Goal: Transaction & Acquisition: Purchase product/service

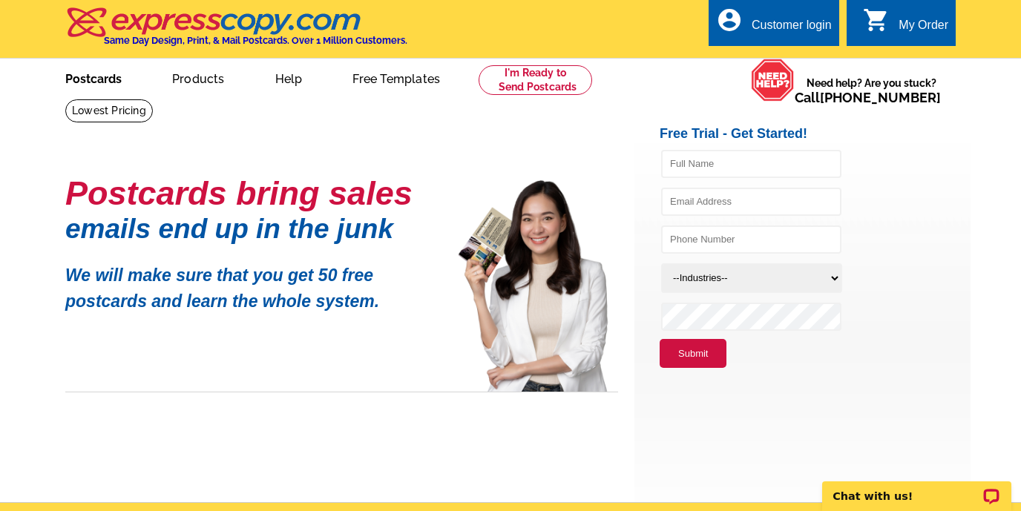
click at [76, 82] on link "Postcards" at bounding box center [94, 77] width 104 height 35
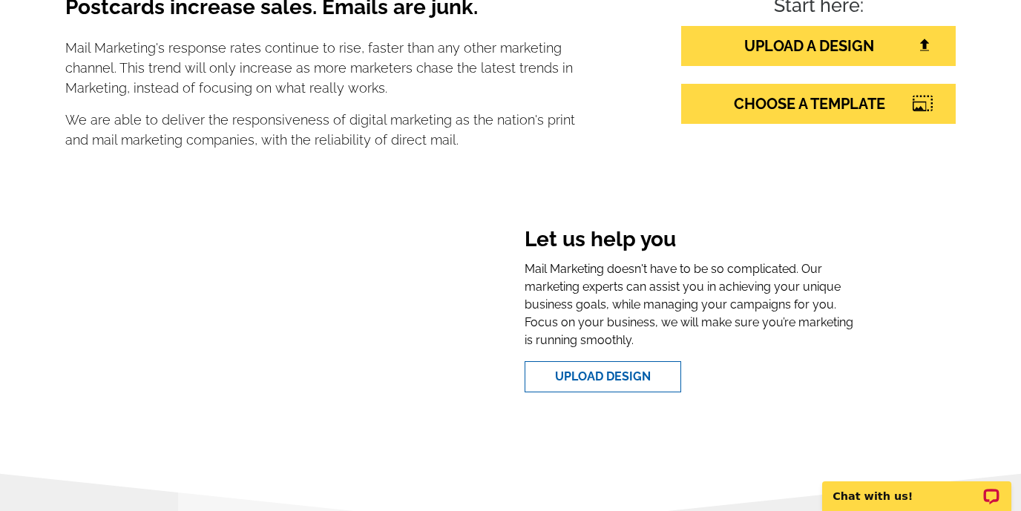
scroll to position [298, 0]
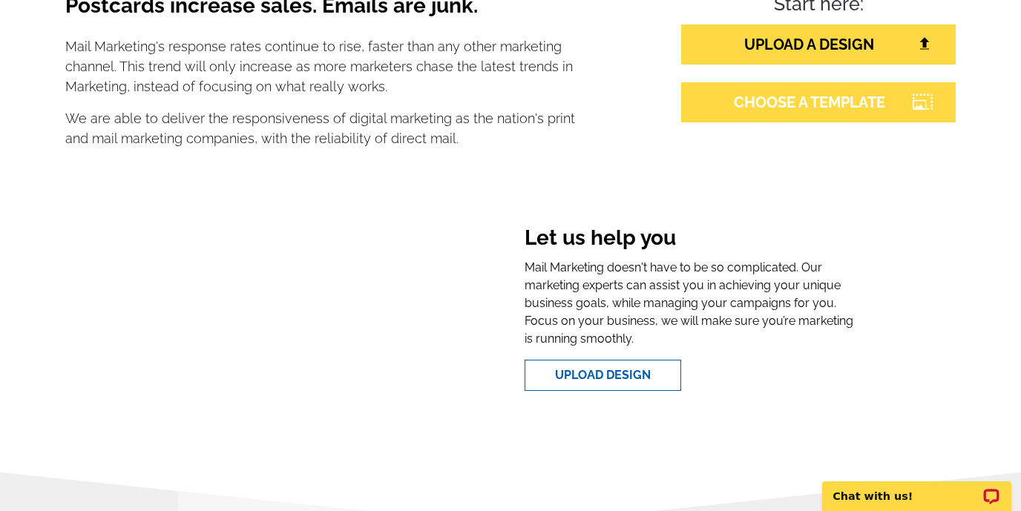
click at [807, 105] on link "CHOOSE A TEMPLATE" at bounding box center [818, 102] width 275 height 40
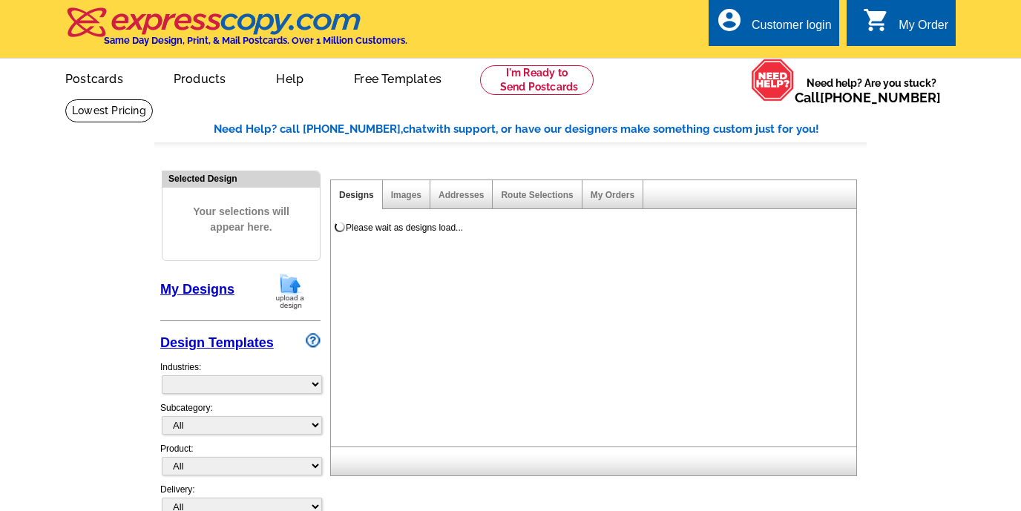
select select "785"
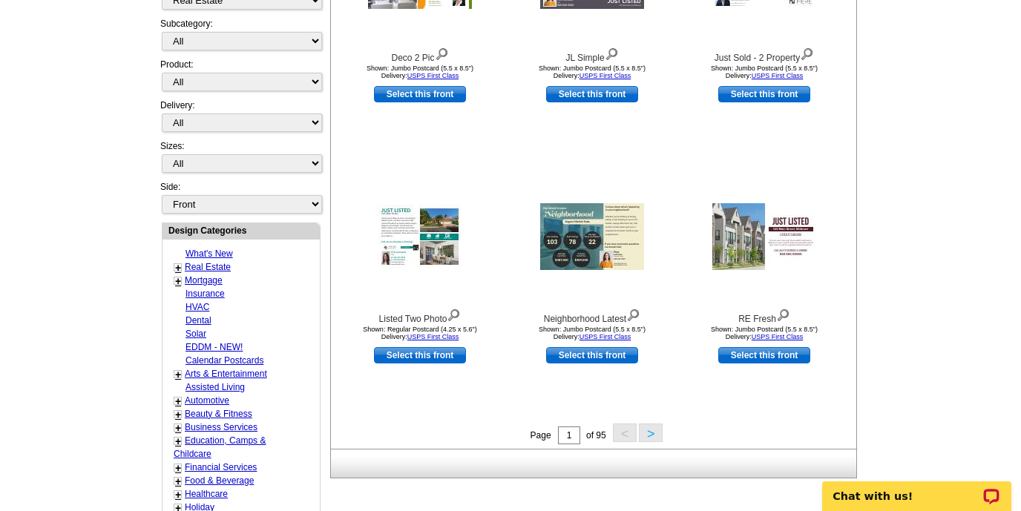
scroll to position [410, 0]
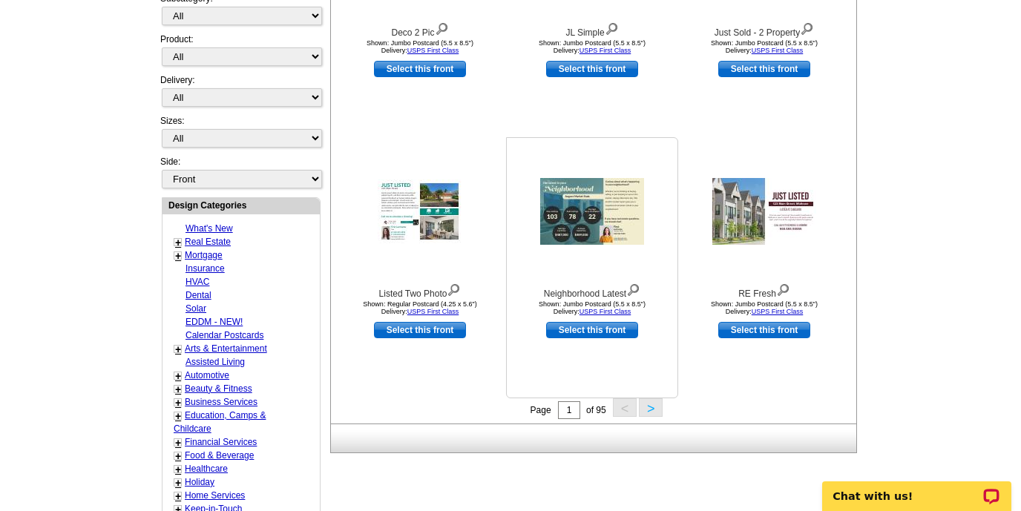
click at [626, 333] on link "Select this front" at bounding box center [592, 330] width 92 height 16
select select "2"
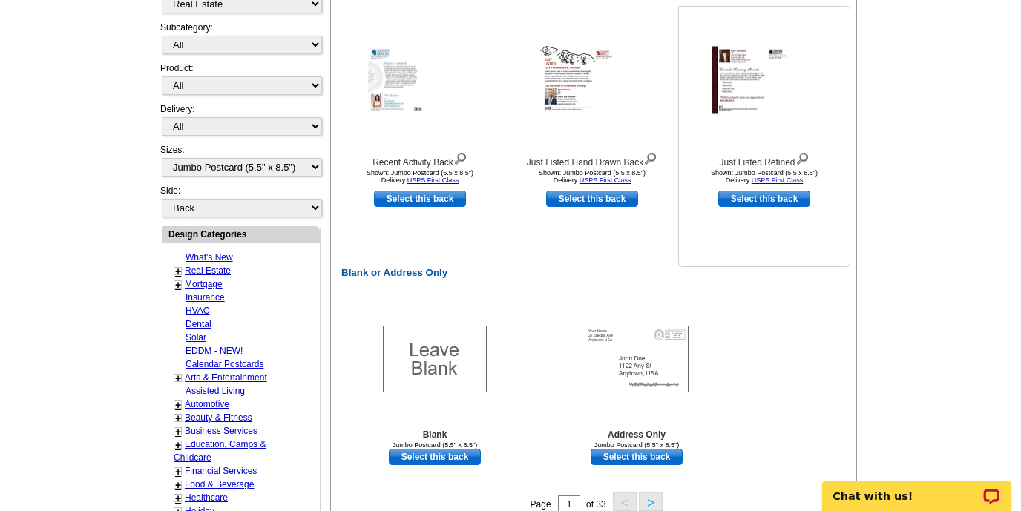
scroll to position [543, 0]
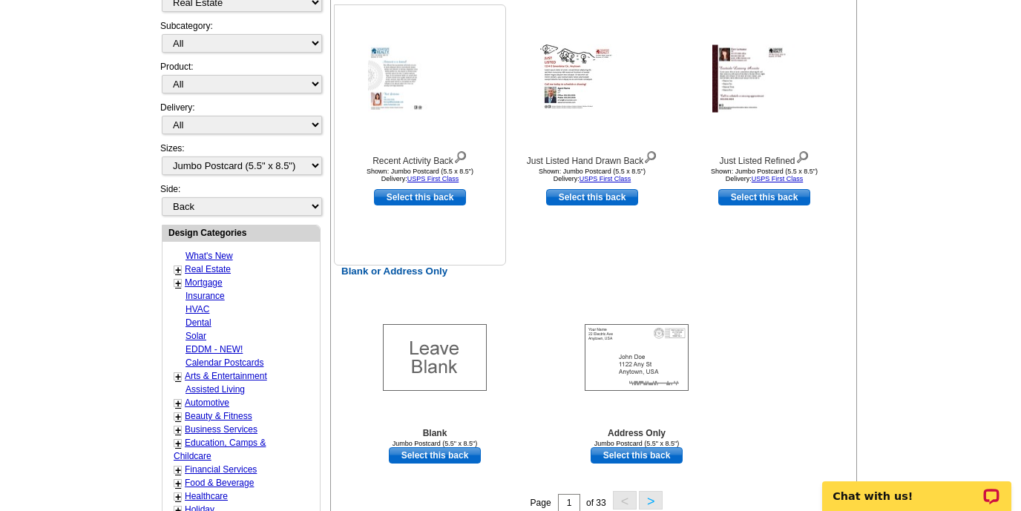
click at [433, 198] on link "Select this back" at bounding box center [420, 197] width 92 height 16
select select "front"
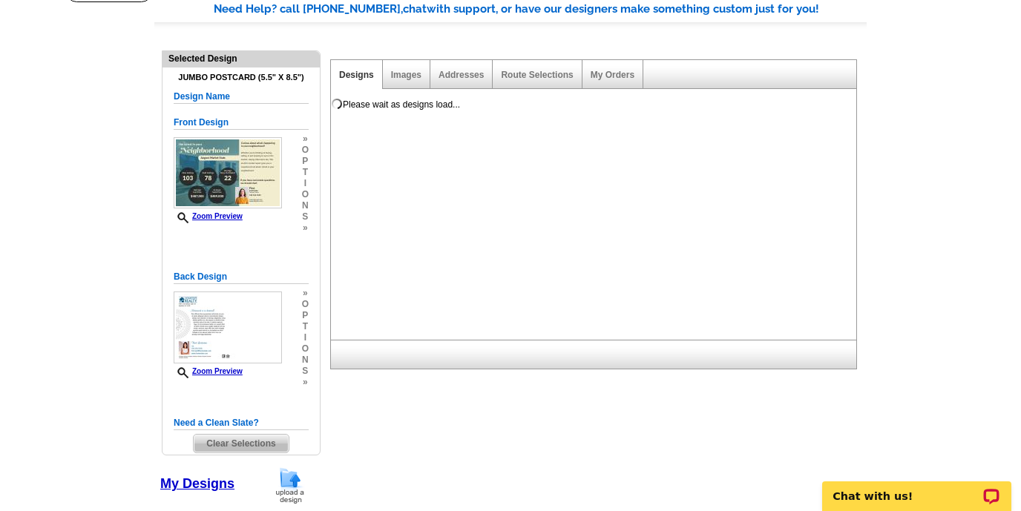
scroll to position [0, 0]
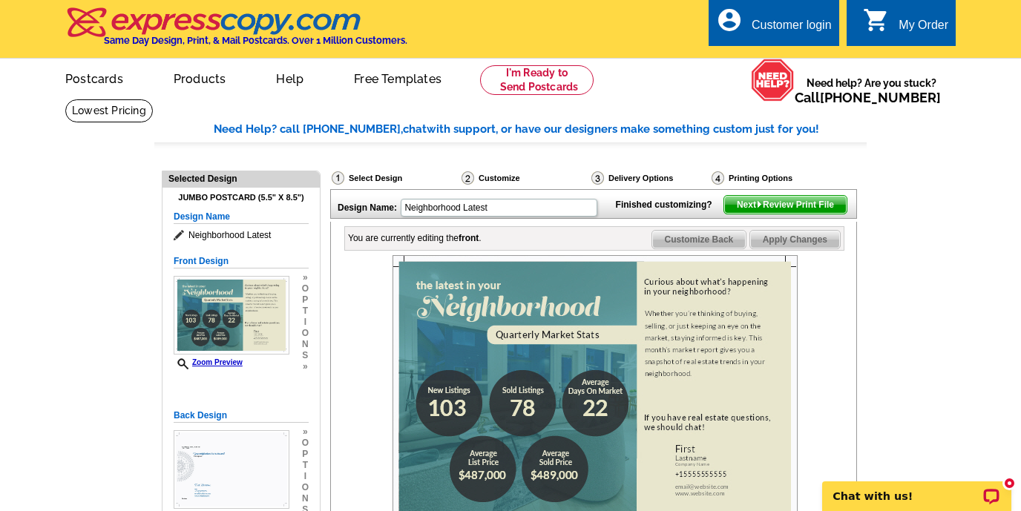
click at [626, 174] on div "Delivery Options" at bounding box center [650, 178] width 120 height 15
click at [756, 208] on img at bounding box center [759, 204] width 7 height 7
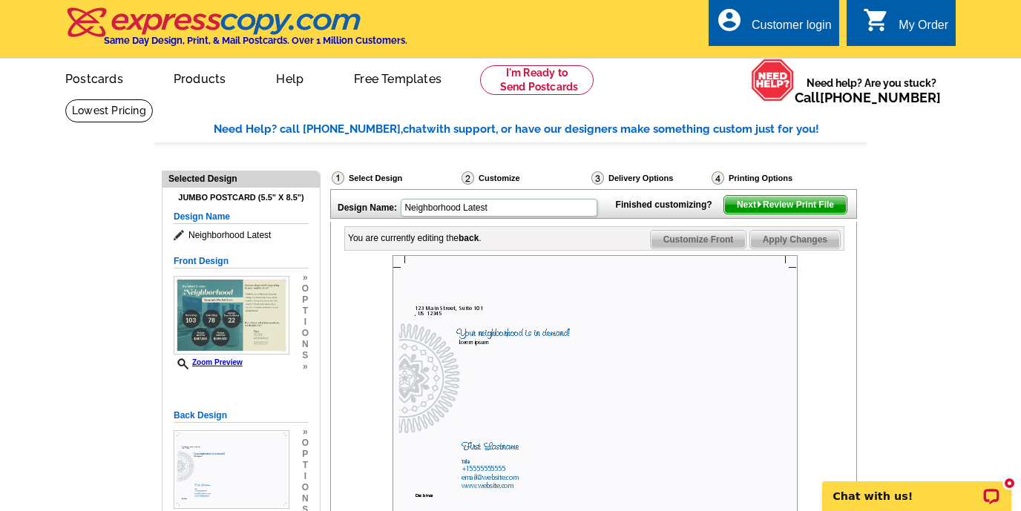
click at [752, 214] on span "Next Review Print File" at bounding box center [785, 205] width 122 height 18
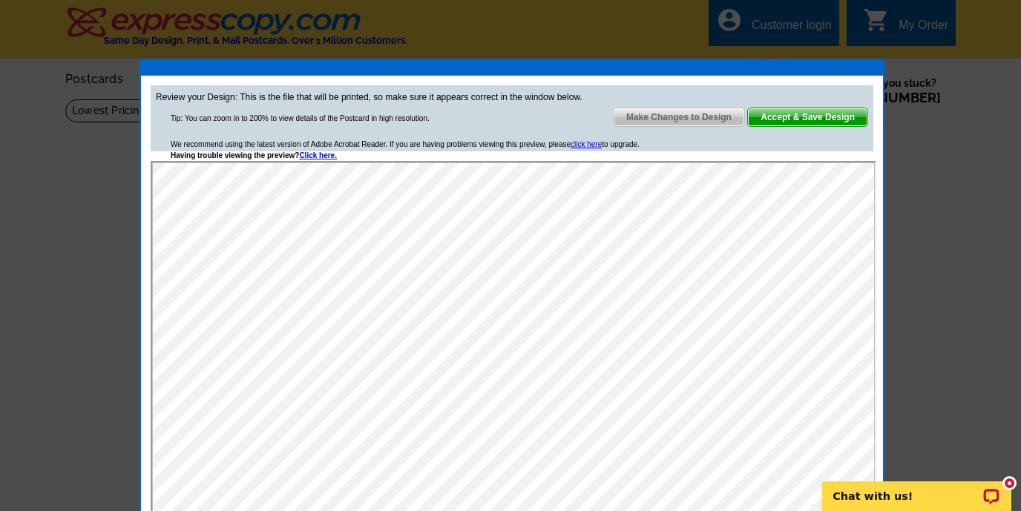
click at [822, 118] on span "Accept & Save Design" at bounding box center [807, 117] width 119 height 18
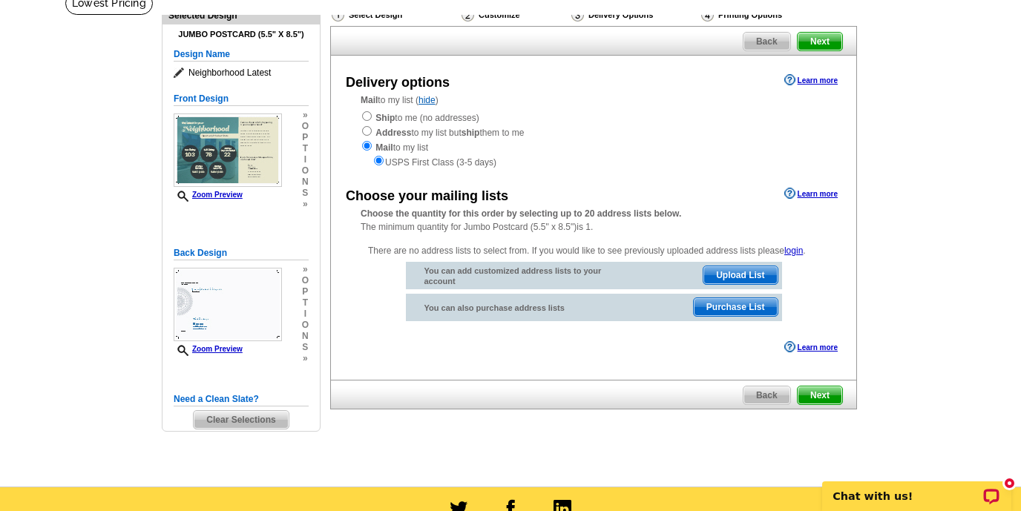
scroll to position [108, 0]
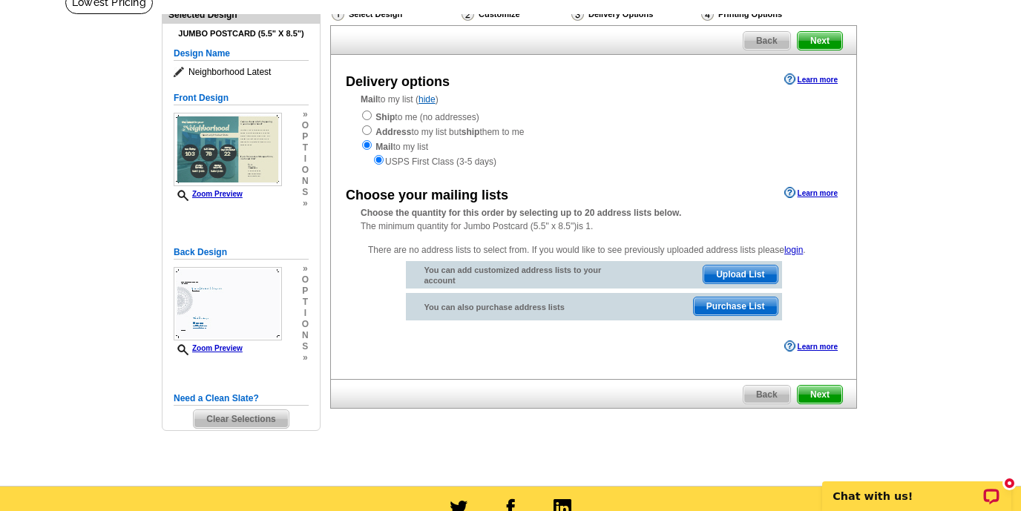
click at [743, 274] on span "Upload List" at bounding box center [740, 275] width 73 height 18
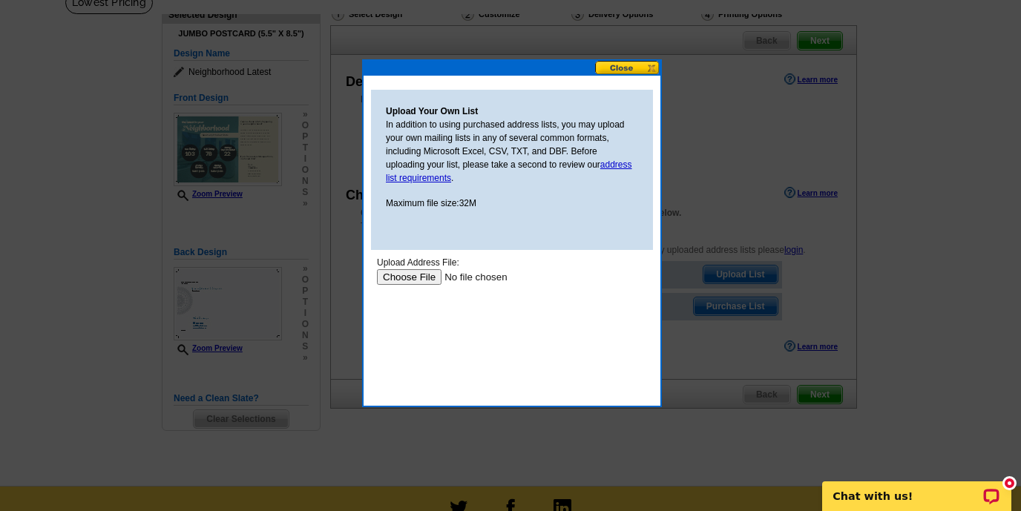
scroll to position [0, 0]
click at [416, 276] on input "file" at bounding box center [471, 277] width 188 height 16
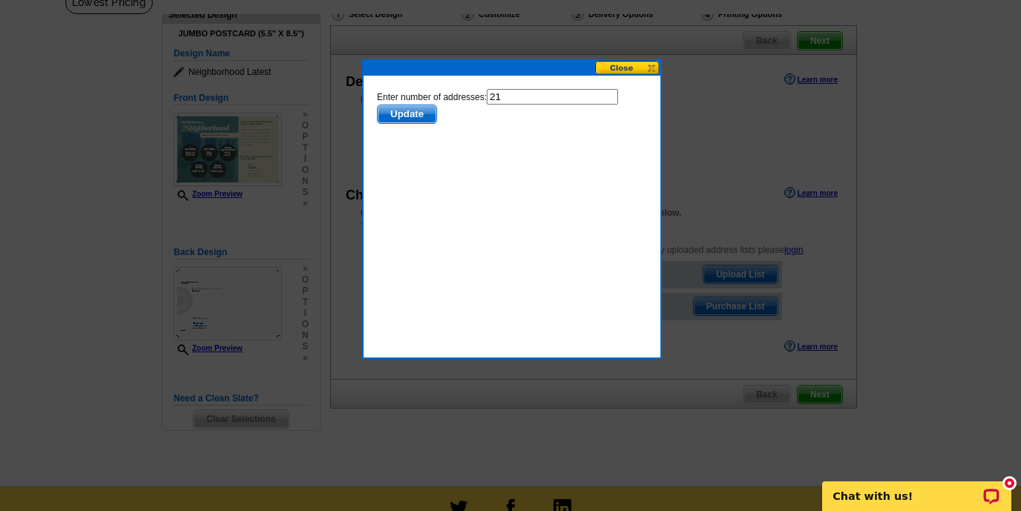
click at [420, 114] on span "Update" at bounding box center [407, 114] width 59 height 18
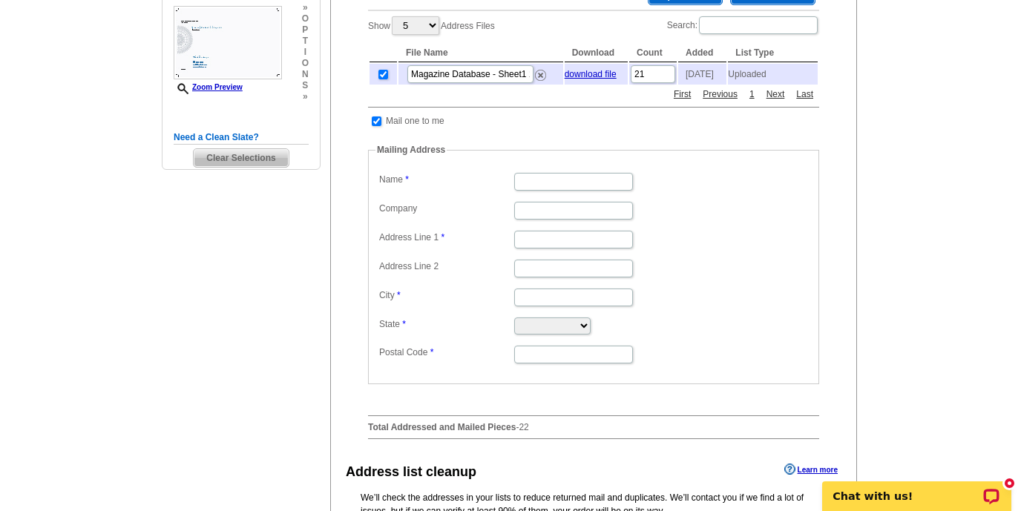
scroll to position [369, 0]
click at [373, 127] on input "checkbox" at bounding box center [377, 122] width 10 height 10
checkbox input "false"
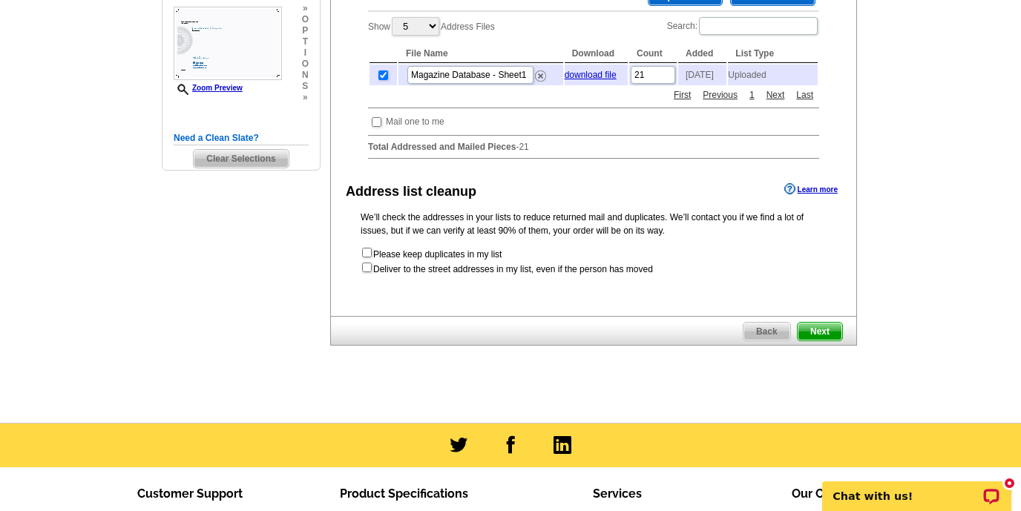
click at [617, 276] on form "Please keep duplicates in my list Deliver to the street addresses in my list, e…" at bounding box center [594, 261] width 466 height 30
click at [367, 272] on input "checkbox" at bounding box center [367, 268] width 10 height 10
checkbox input "true"
radio input "true"
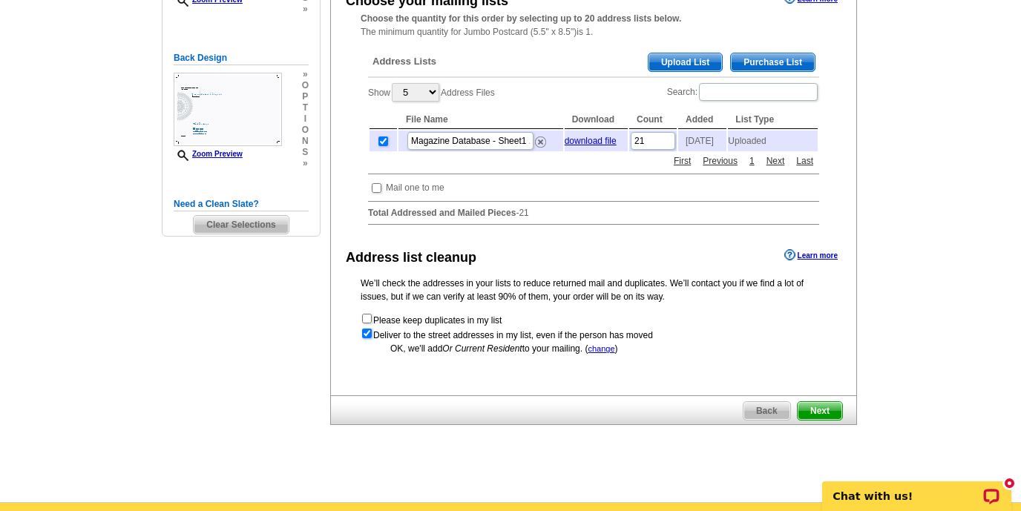
scroll to position [344, 0]
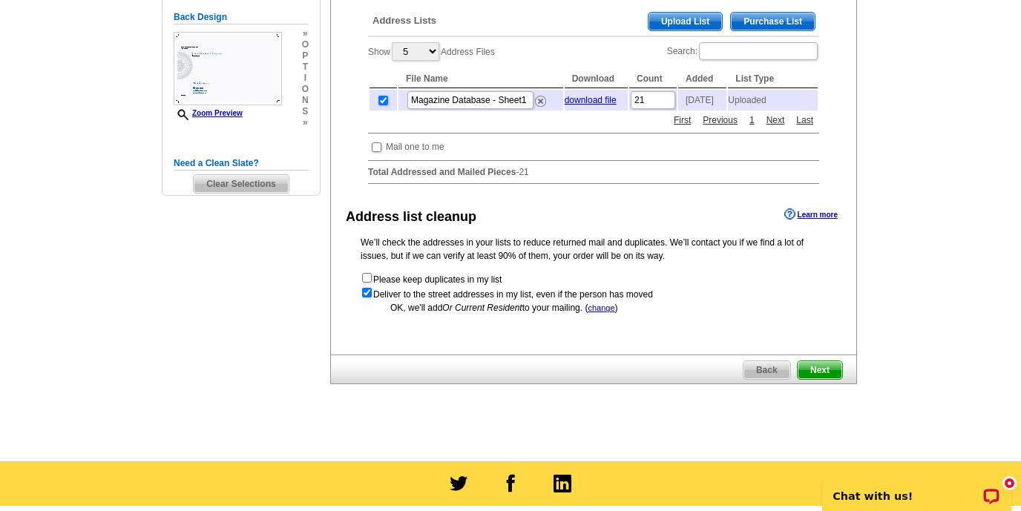
click at [816, 376] on span "Next" at bounding box center [820, 370] width 45 height 18
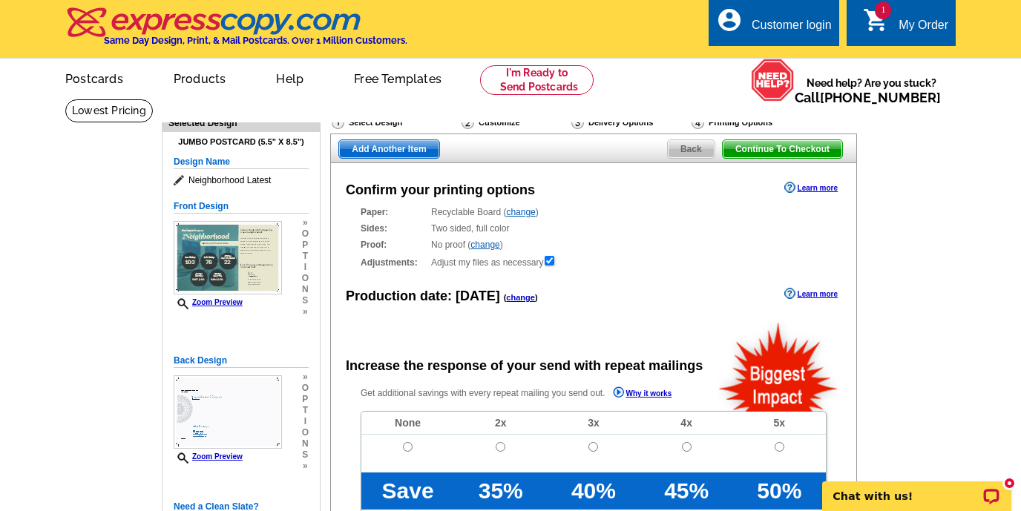
radio input "false"
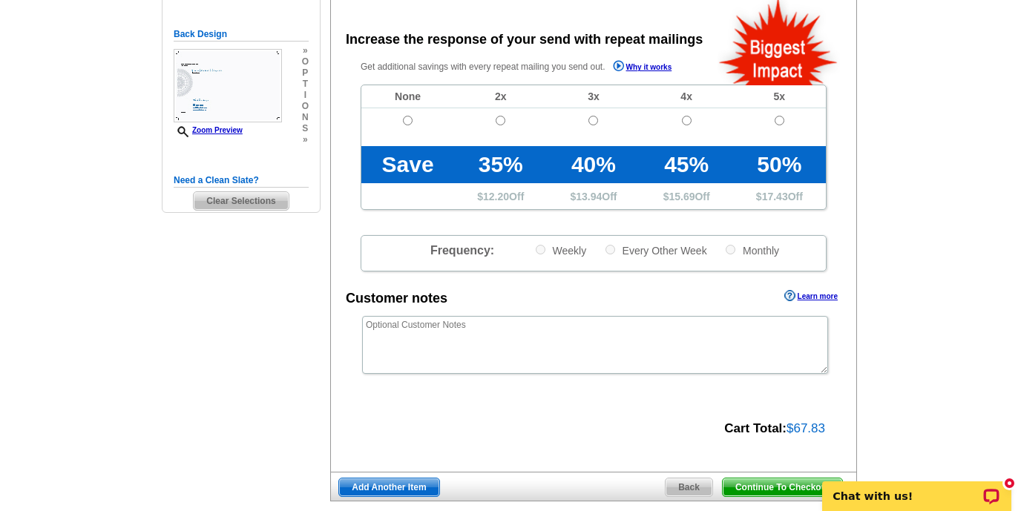
scroll to position [324, 0]
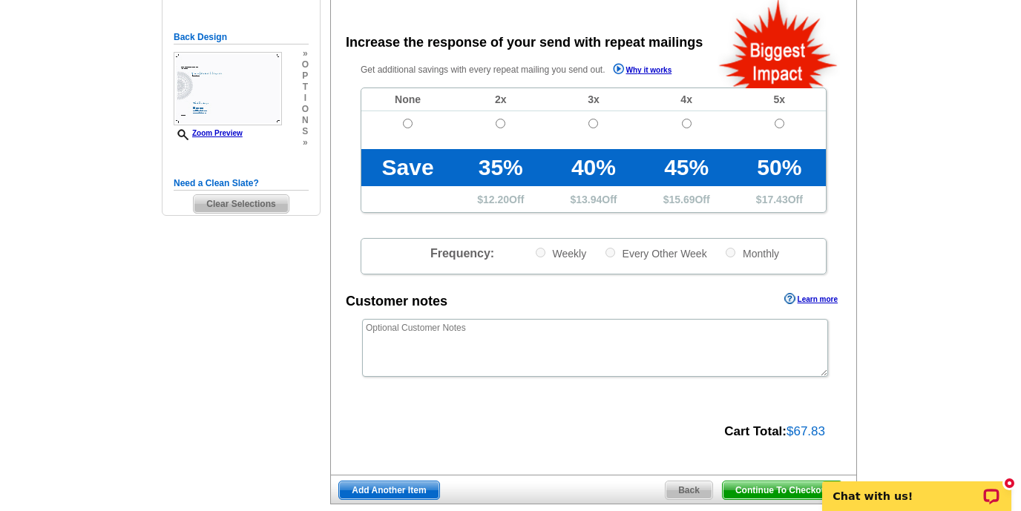
click at [700, 488] on span "Back" at bounding box center [689, 491] width 47 height 18
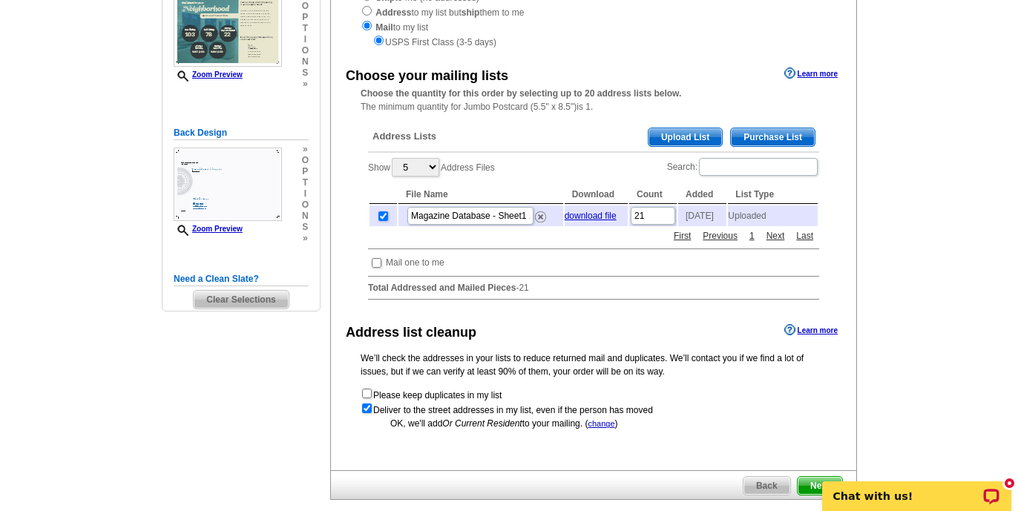
scroll to position [241, 0]
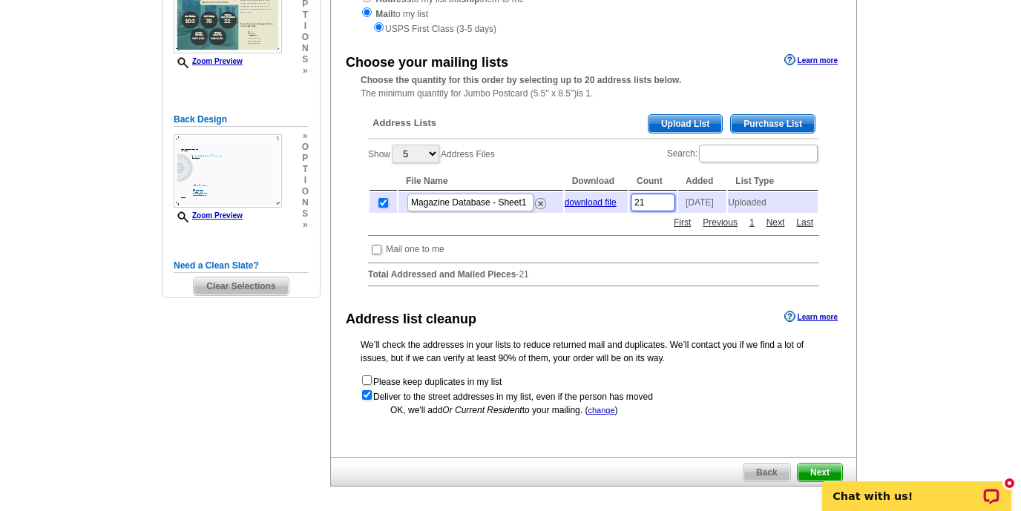
click at [659, 206] on input "21" at bounding box center [653, 203] width 45 height 18
type input "2"
type input "410"
click at [802, 365] on p "We’ll check the addresses in your lists to reduce returned mail and duplicates.…" at bounding box center [594, 351] width 466 height 27
click at [808, 479] on span "Next" at bounding box center [820, 473] width 45 height 18
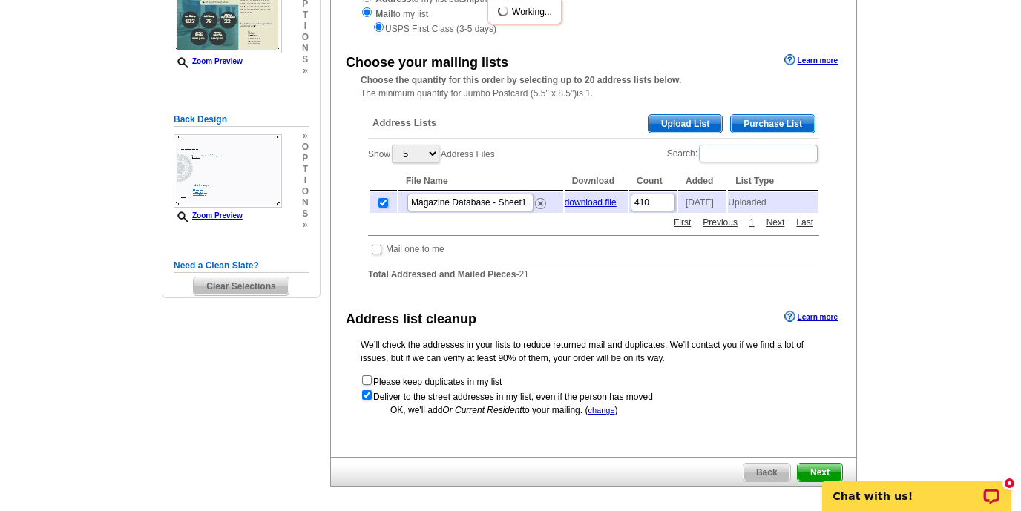
scroll to position [0, 0]
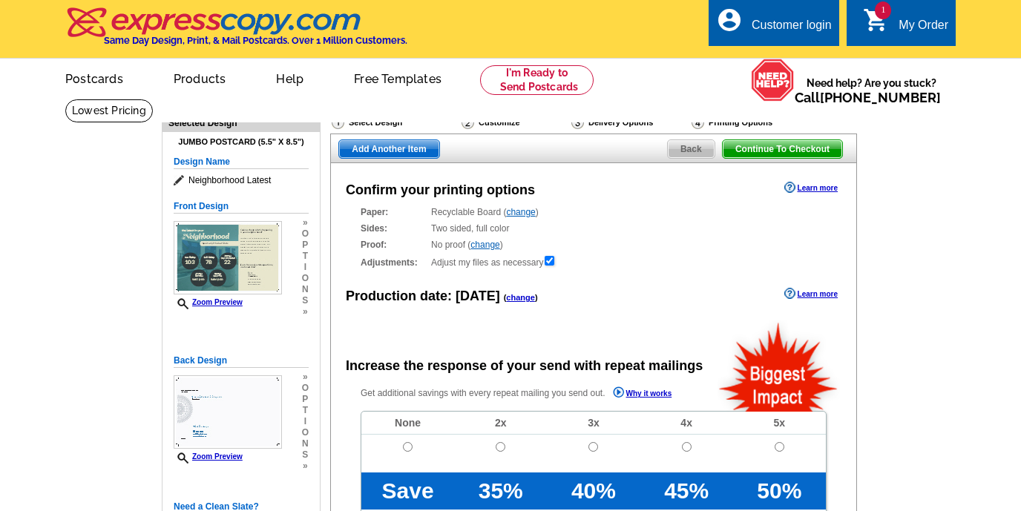
radio input "false"
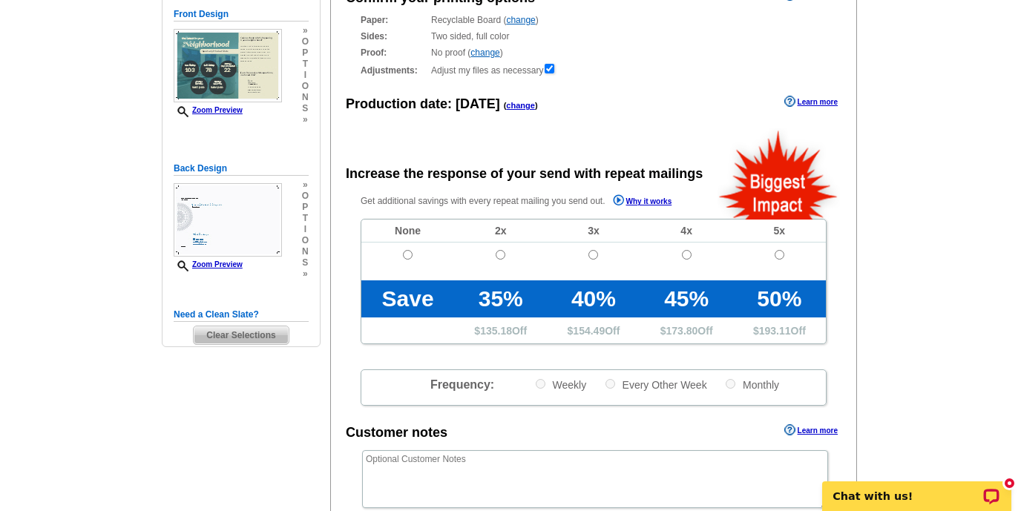
scroll to position [193, 0]
